Goal: Task Accomplishment & Management: Use online tool/utility

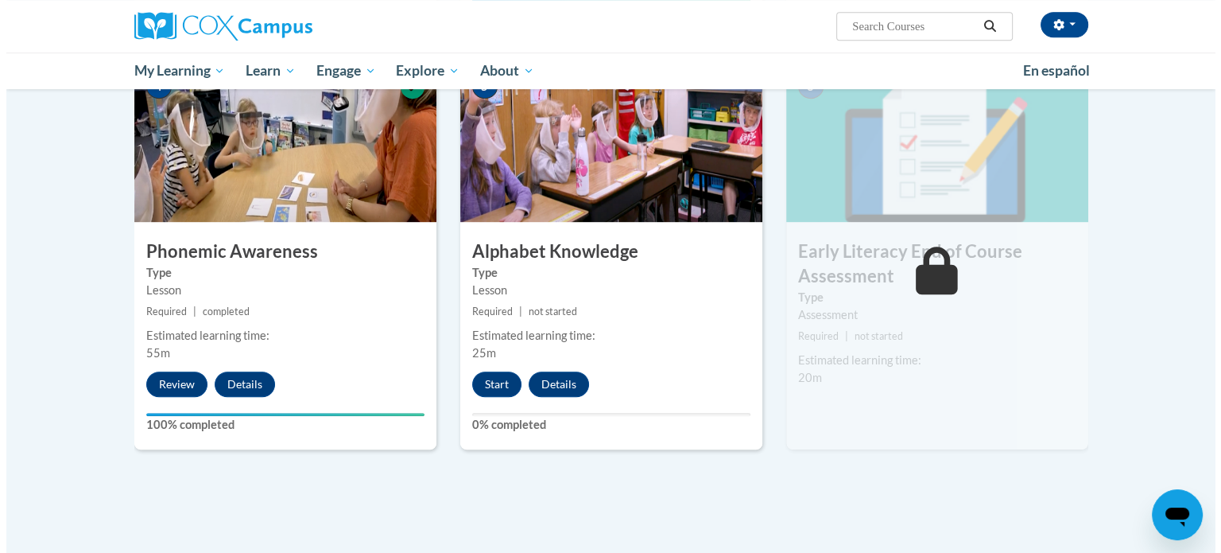
scroll to position [947, 0]
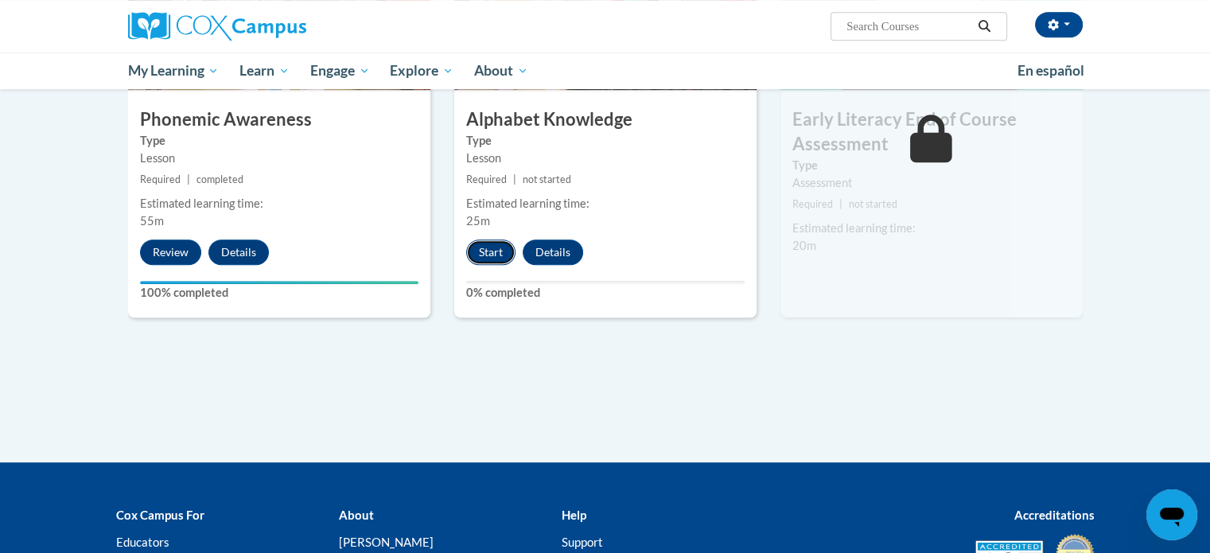
click at [499, 247] on button "Start" at bounding box center [490, 251] width 49 height 25
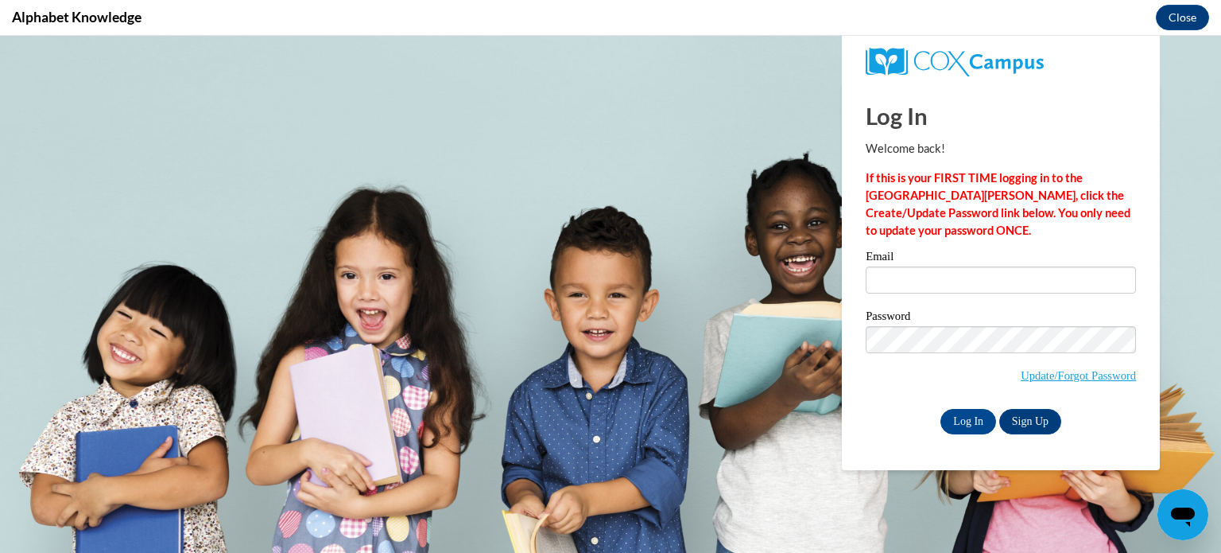
scroll to position [0, 0]
click at [898, 282] on input "Email" at bounding box center [1001, 279] width 270 height 27
type input "[EMAIL_ADDRESS][DOMAIN_NAME]"
click at [975, 421] on input "Log In" at bounding box center [969, 421] width 56 height 25
